Goal: Task Accomplishment & Management: Manage account settings

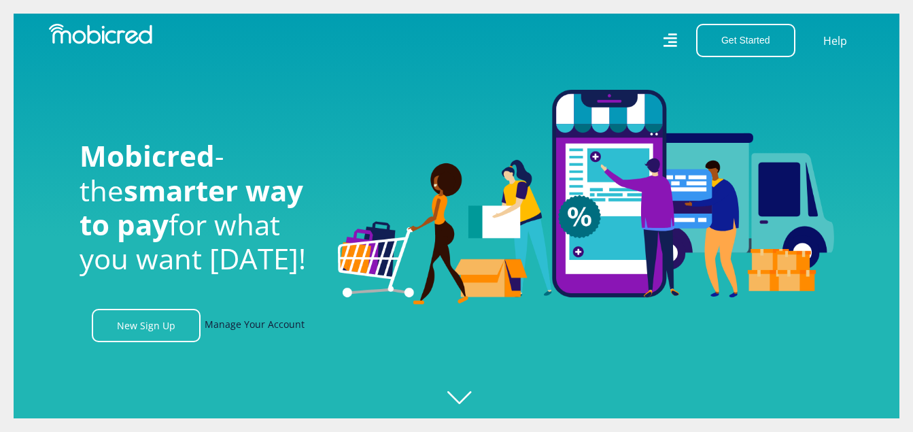
scroll to position [0, 969]
click at [227, 332] on link "Manage Your Account" at bounding box center [255, 325] width 100 height 33
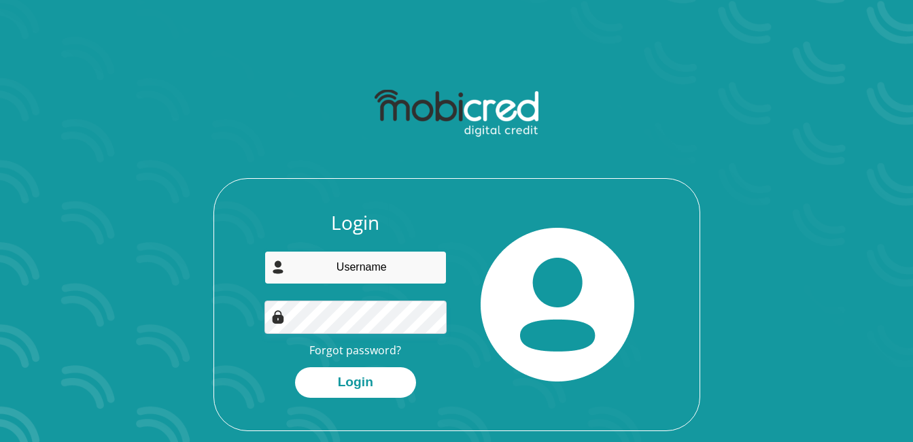
click at [347, 274] on input "email" at bounding box center [355, 267] width 182 height 33
type input "[EMAIL_ADDRESS][DOMAIN_NAME]"
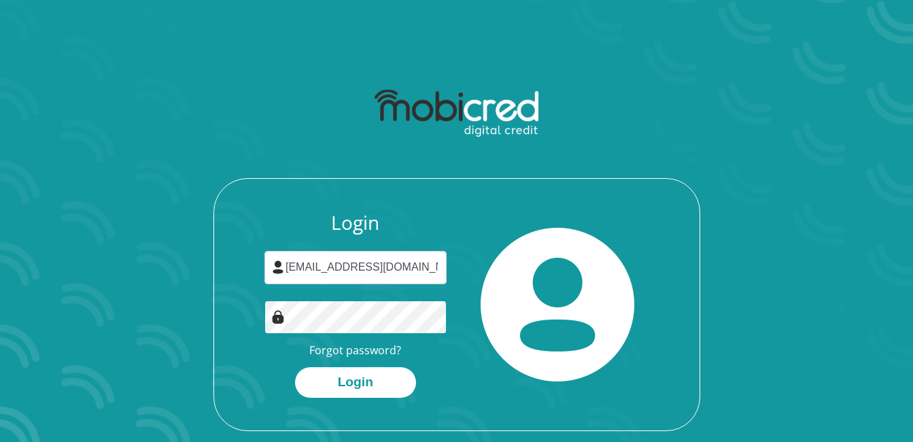
click at [295, 367] on button "Login" at bounding box center [355, 382] width 121 height 31
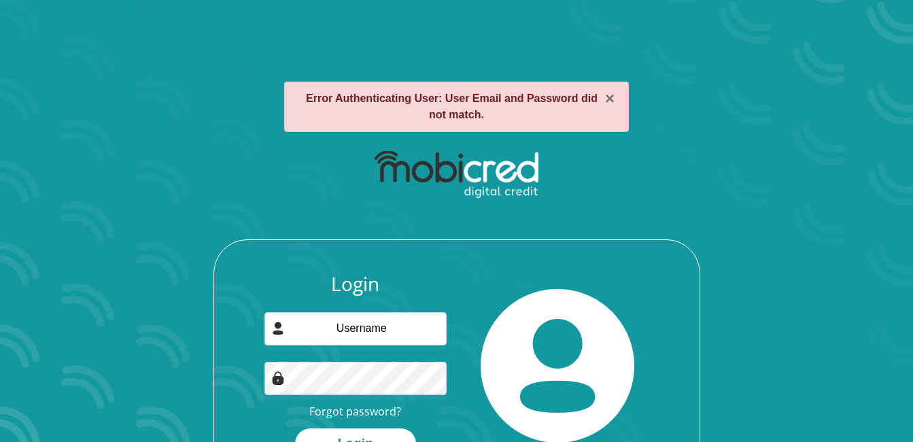
scroll to position [82, 0]
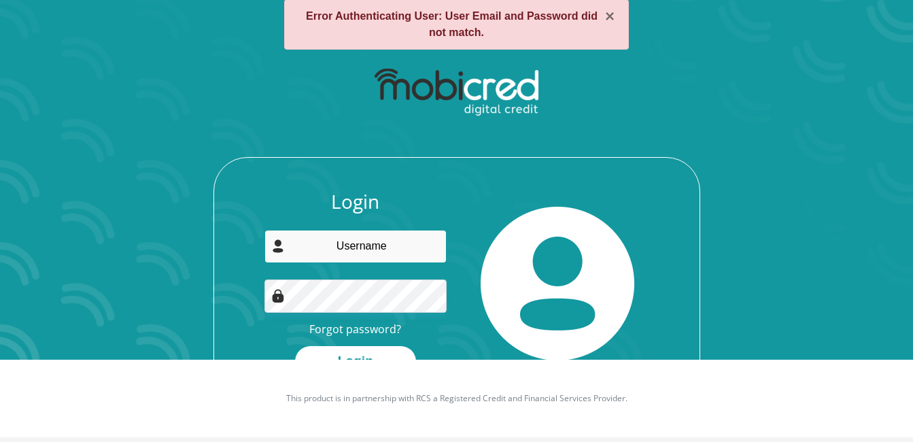
click at [389, 249] on input "email" at bounding box center [355, 246] width 182 height 33
type input "[EMAIL_ADDRESS][DOMAIN_NAME]"
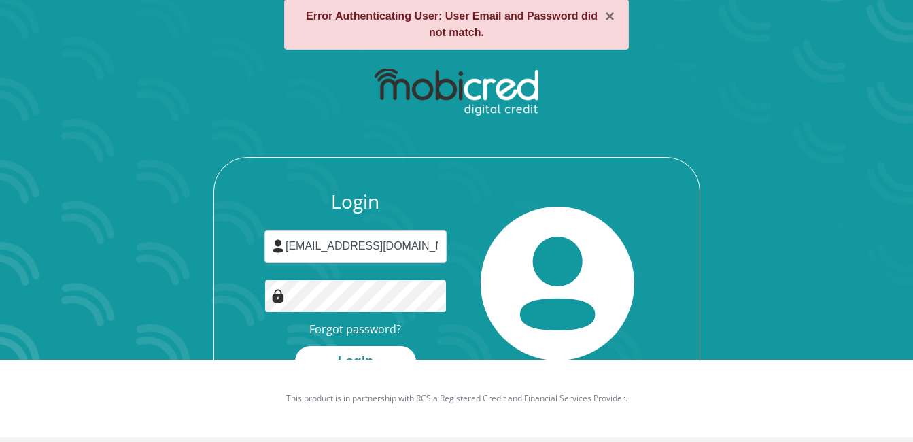
click at [295, 346] on button "Login" at bounding box center [355, 361] width 121 height 31
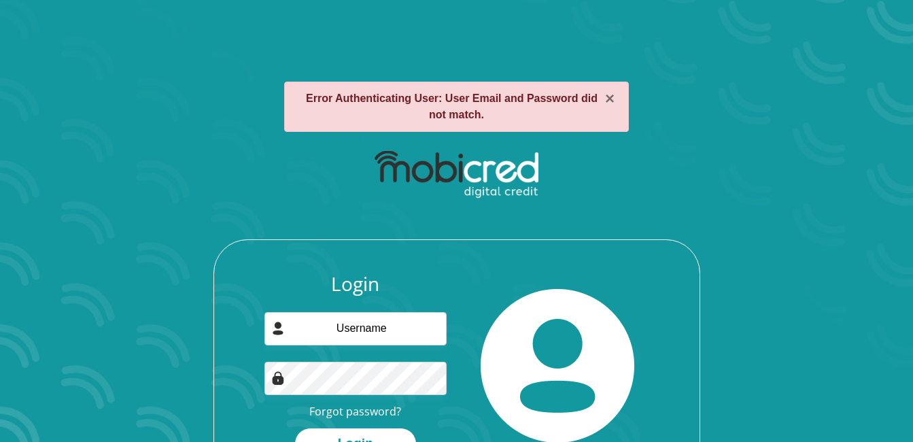
scroll to position [82, 0]
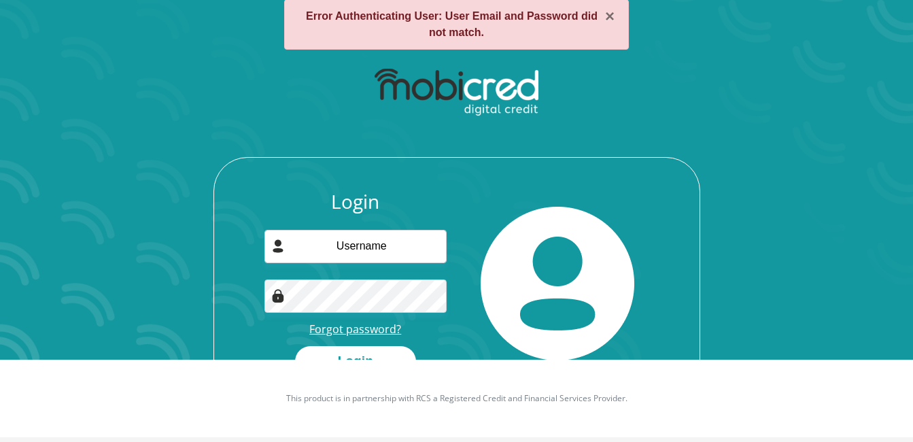
click at [363, 330] on link "Forgot password?" at bounding box center [355, 329] width 92 height 15
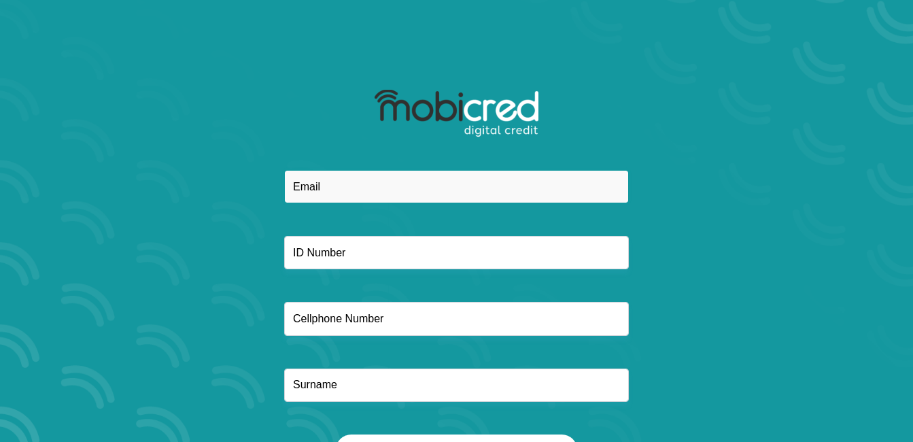
click at [404, 188] on input "email" at bounding box center [456, 186] width 345 height 33
type input "deessooker@gmail.com"
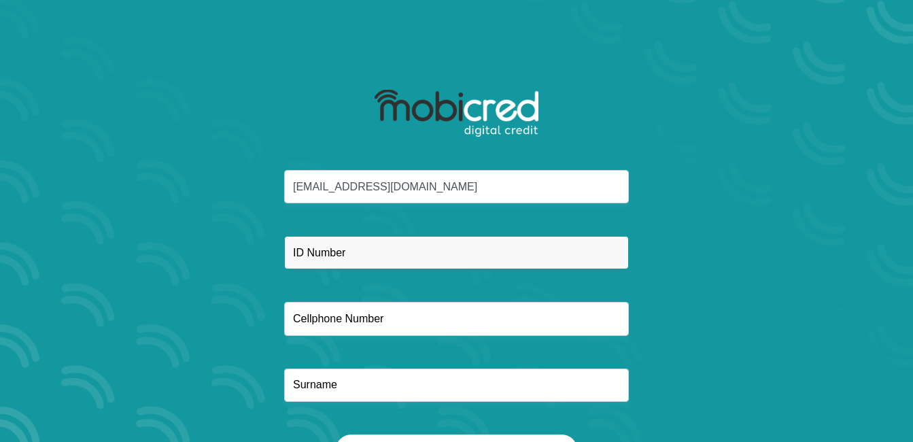
click at [391, 250] on input "text" at bounding box center [456, 252] width 345 height 33
type input "8008095128083"
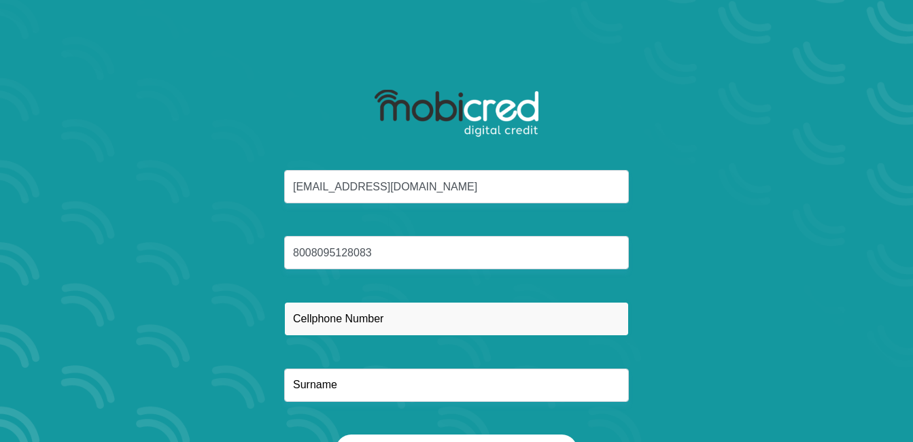
click at [353, 314] on input "text" at bounding box center [456, 318] width 345 height 33
type input "0832322147"
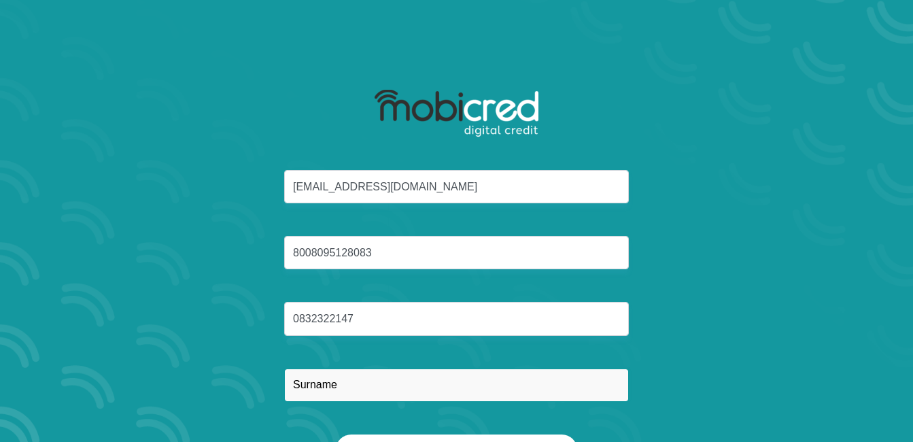
click at [387, 394] on input "text" at bounding box center [456, 384] width 345 height 33
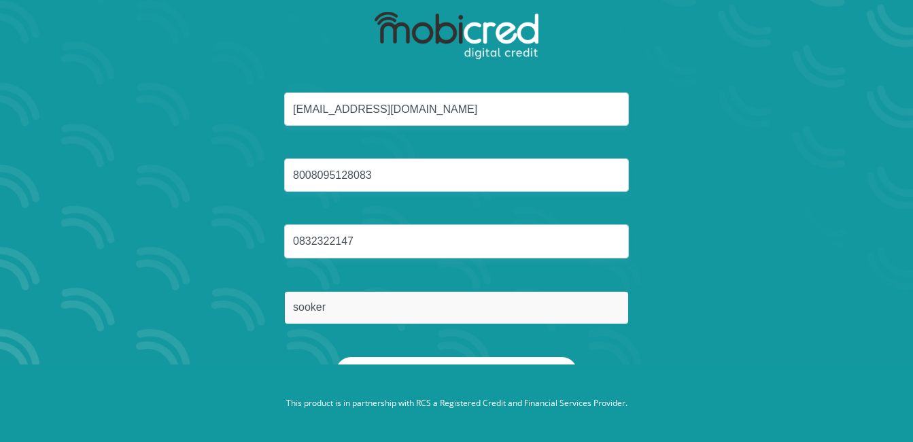
type input "sooker"
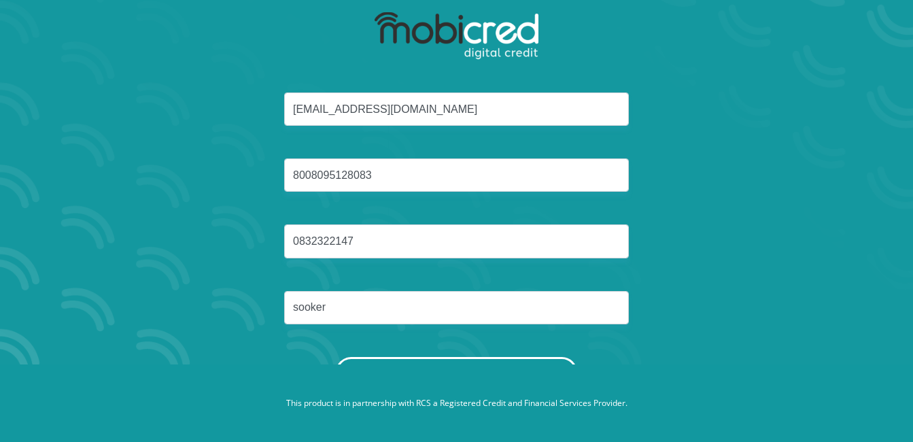
click at [529, 359] on button "Reset Password" at bounding box center [456, 372] width 241 height 31
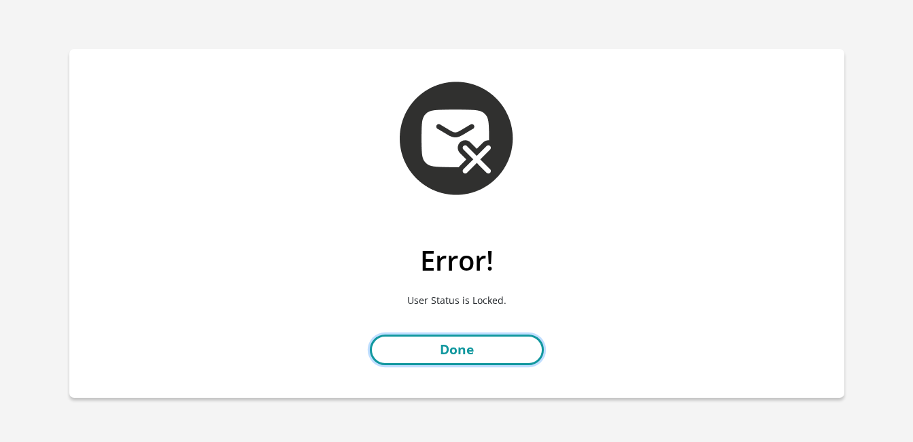
click at [453, 347] on link "Done" at bounding box center [457, 349] width 174 height 31
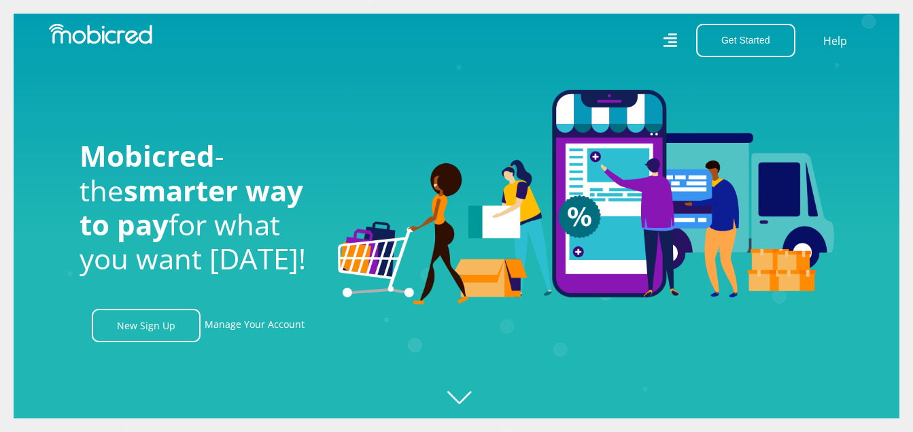
scroll to position [0, 1743]
